Goal: Task Accomplishment & Management: Manage account settings

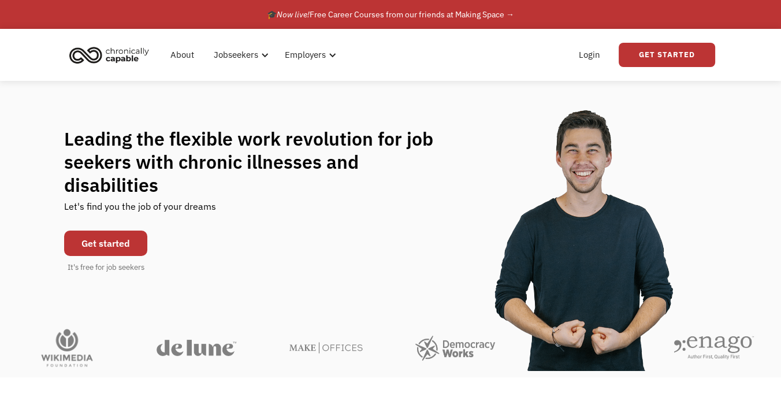
click at [597, 49] on link "Login" at bounding box center [589, 54] width 35 height 37
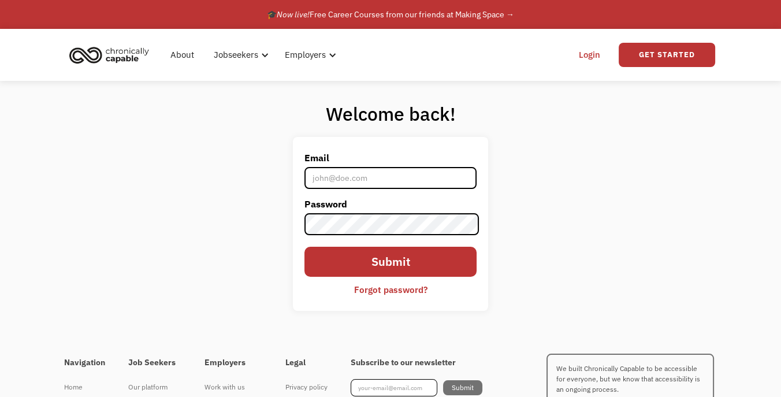
type input "[EMAIL_ADDRESS][DOMAIN_NAME]"
click at [408, 255] on input "Submit" at bounding box center [390, 261] width 172 height 29
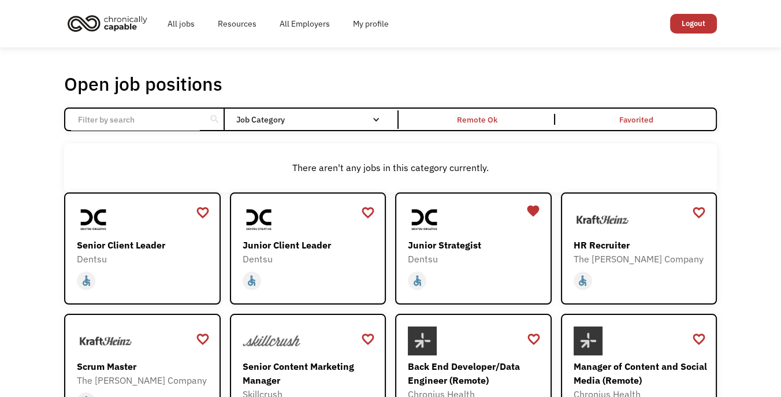
click at [479, 119] on div "Remote Ok" at bounding box center [477, 120] width 40 height 14
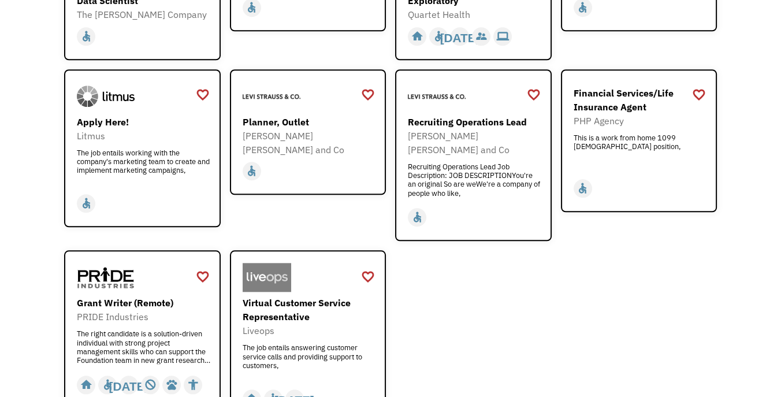
scroll to position [1498, 0]
